Goal: Task Accomplishment & Management: Manage account settings

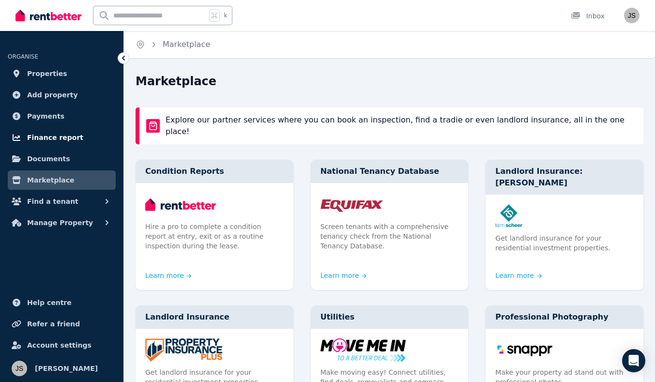
click at [62, 137] on span "Finance report" at bounding box center [55, 138] width 56 height 12
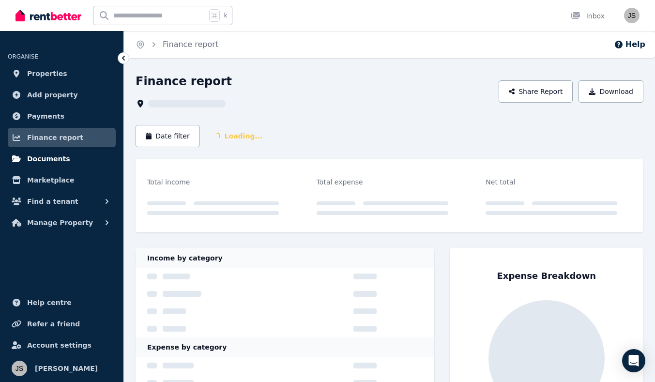
click at [60, 156] on span "Documents" at bounding box center [48, 159] width 43 height 12
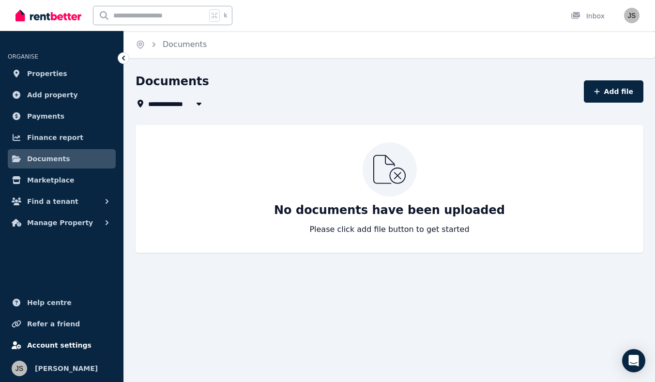
click at [54, 342] on span "Account settings" at bounding box center [59, 345] width 64 height 12
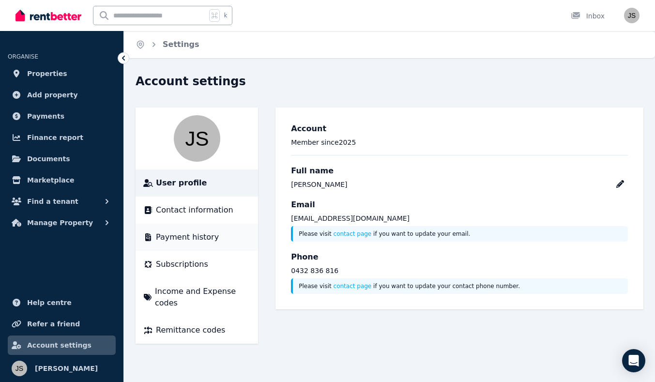
click at [206, 241] on span "Payment history" at bounding box center [187, 237] width 63 height 12
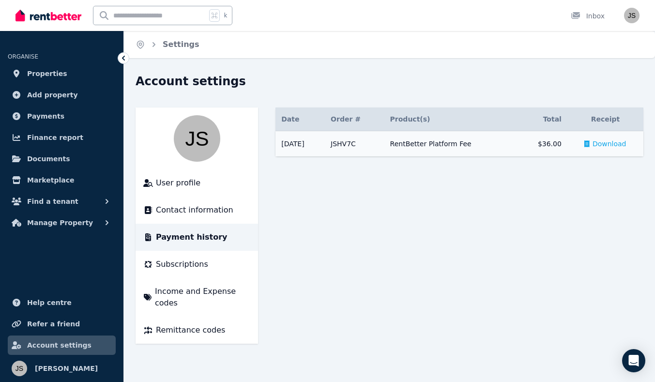
click at [600, 140] on span "Download" at bounding box center [610, 144] width 34 height 10
click at [170, 267] on span "Subscriptions" at bounding box center [182, 265] width 52 height 12
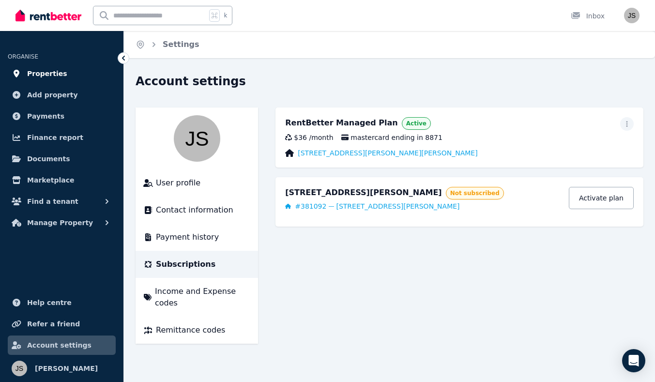
click at [51, 75] on span "Properties" at bounding box center [47, 74] width 40 height 12
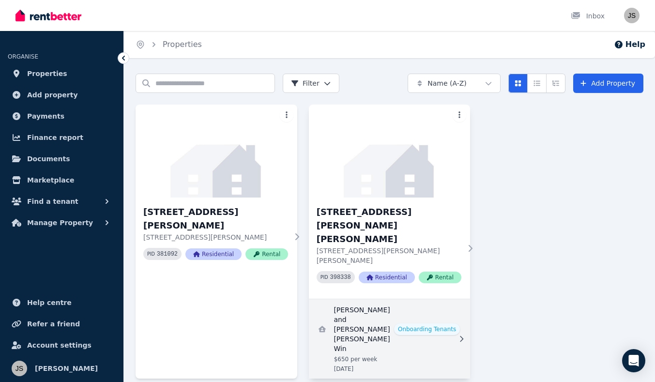
click at [362, 309] on link "View details for Sorita Heng and Sandi Shun Lai Win" at bounding box center [390, 338] width 162 height 79
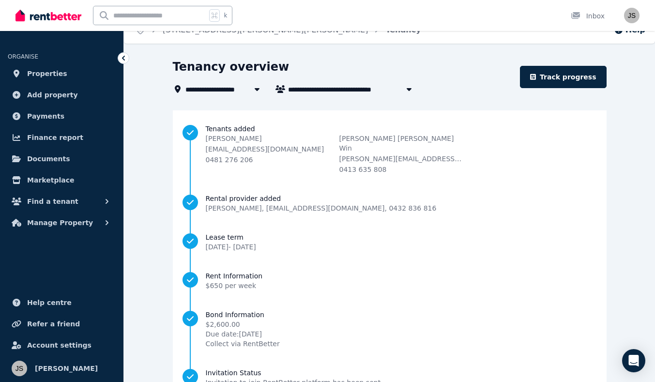
scroll to position [20, 0]
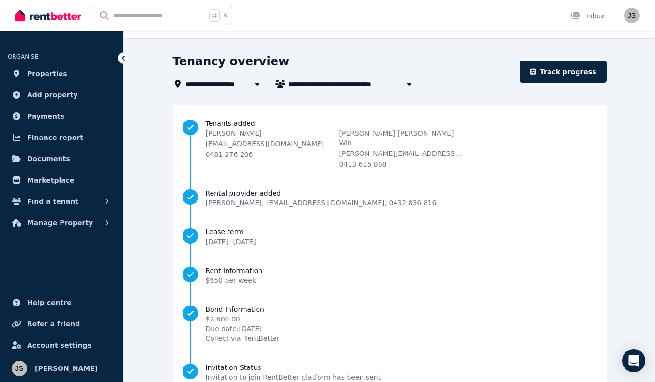
click at [390, 81] on span "[PERSON_NAME] and [PERSON_NAME] [PERSON_NAME] Win" at bounding box center [365, 84] width 155 height 12
type input "**********"
click at [390, 81] on div "**********" at bounding box center [343, 72] width 341 height 36
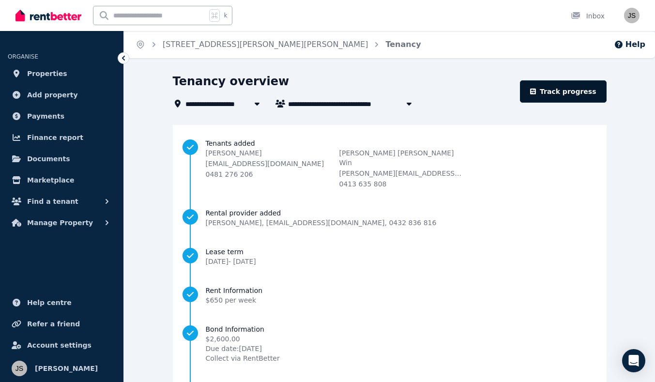
click at [569, 91] on link "Track progress" at bounding box center [563, 91] width 87 height 22
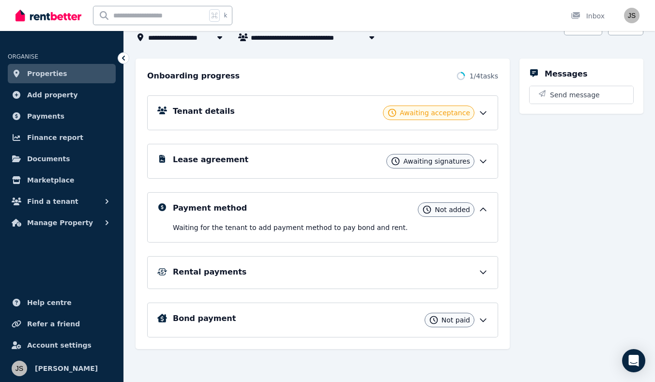
scroll to position [82, 0]
click at [467, 323] on span "Not paid" at bounding box center [456, 320] width 29 height 10
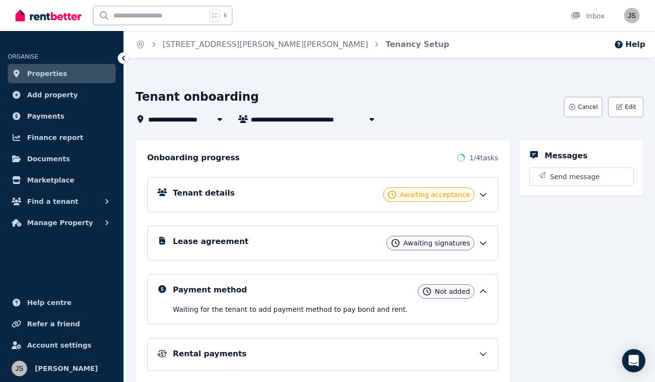
scroll to position [0, 0]
